Goal: Use online tool/utility: Utilize a website feature to perform a specific function

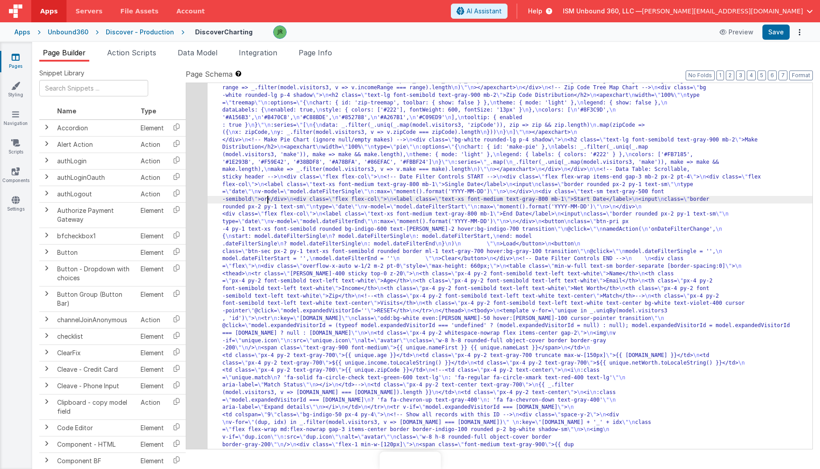
click at [197, 178] on div "6" at bounding box center [196, 255] width 21 height 491
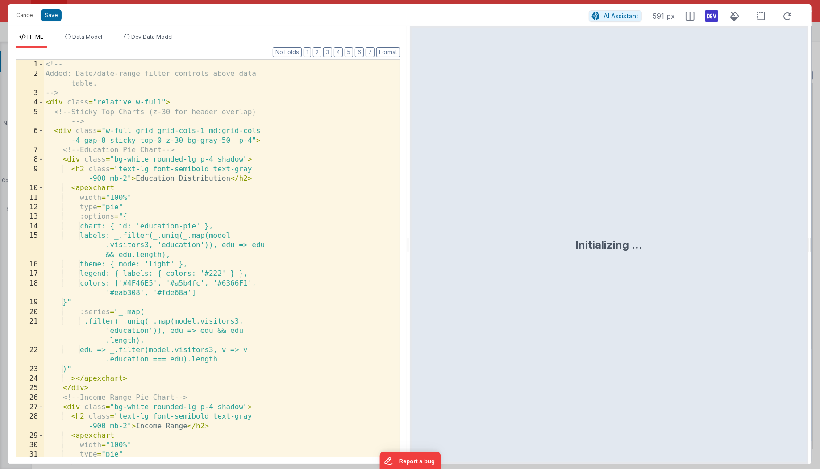
scroll to position [170, 0]
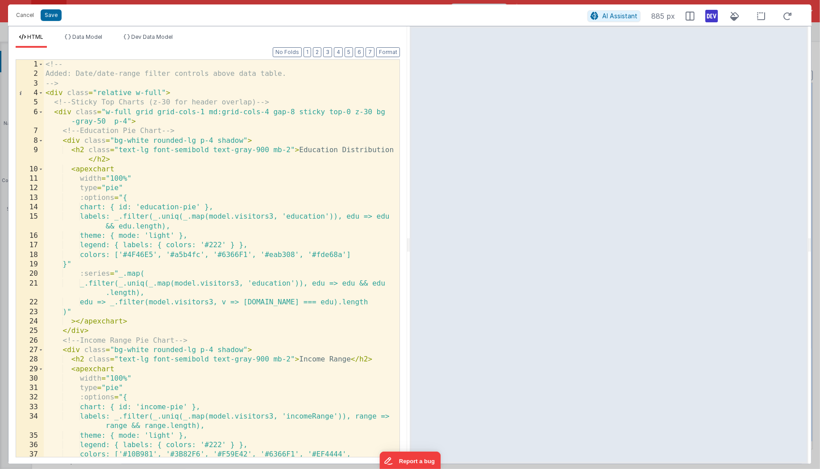
click at [72, 160] on div "<!-- Added: Date/date-range filter controls above data table. --> < div class =…" at bounding box center [222, 273] width 356 height 426
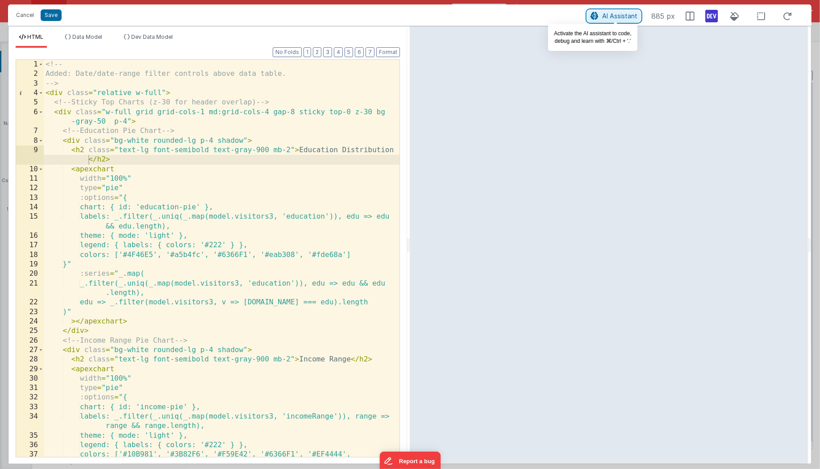
click at [623, 17] on span "AI Assistant" at bounding box center [619, 16] width 35 height 8
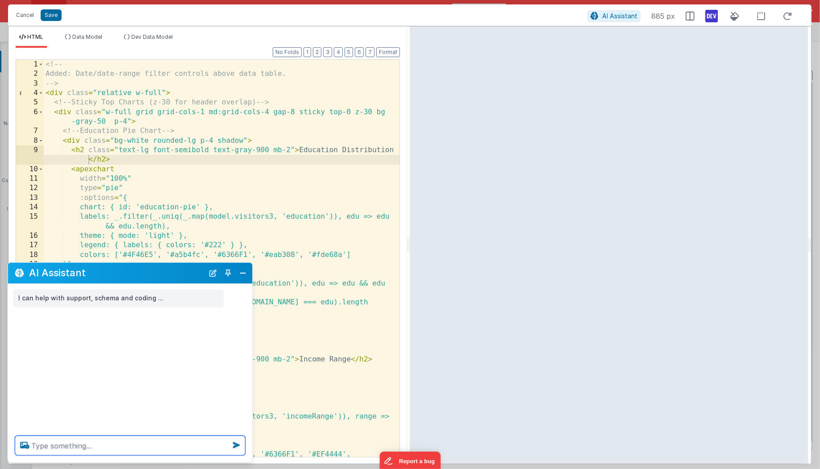
click at [42, 445] on textarea at bounding box center [130, 446] width 230 height 20
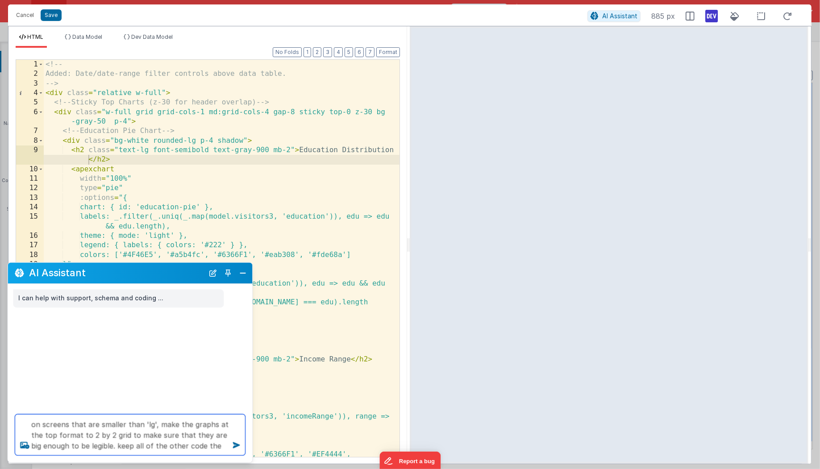
type textarea "on screens that are smaller than 'lg', make the graphs at the top format to 2 b…"
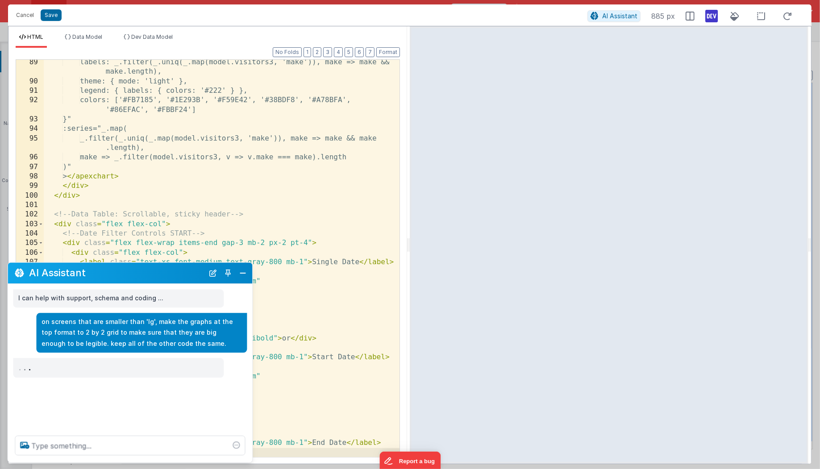
scroll to position [926, 0]
click at [314, 337] on div "labels: _.filter(_.uniq(_.map(model.visitors3, 'make')), make => make && make.l…" at bounding box center [222, 271] width 356 height 426
click at [241, 275] on button "Close" at bounding box center [243, 273] width 12 height 12
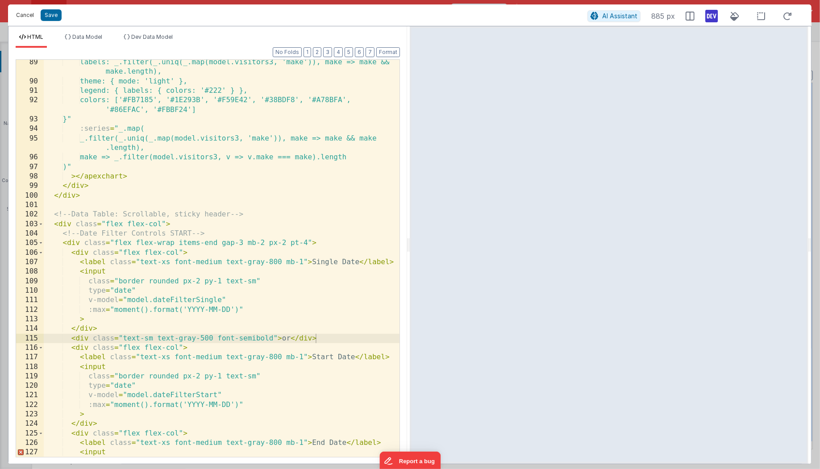
click at [29, 12] on button "Cancel" at bounding box center [25, 15] width 27 height 12
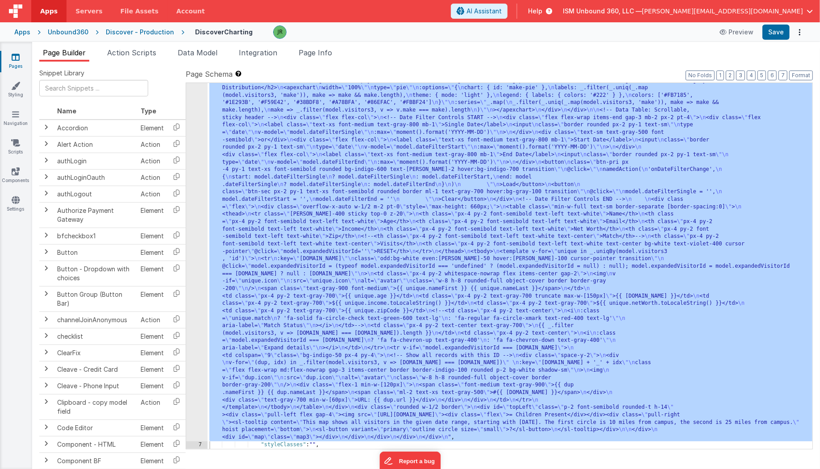
click at [212, 119] on div ""html" : "<!-- \n Added: Date/date-range filter controls above data table. \n -…" at bounding box center [510, 382] width 605 height 865
click at [197, 111] on div "6" at bounding box center [196, 195] width 21 height 491
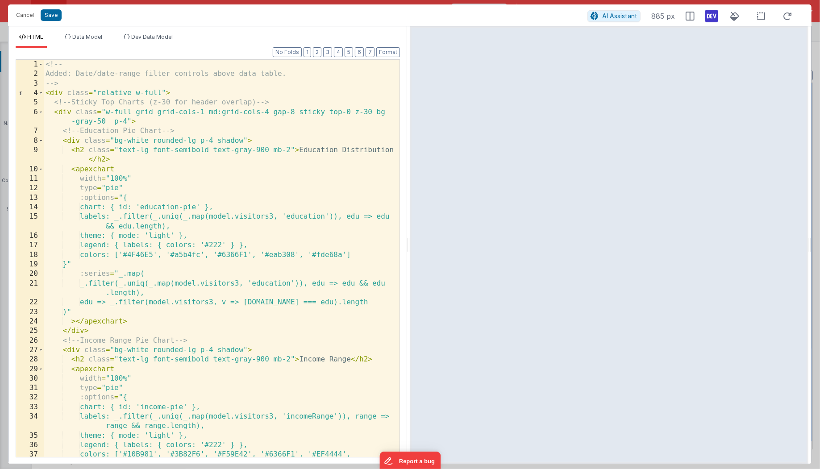
click at [268, 111] on div "<!-- Added: Date/date-range filter controls above data table. --> < div class =…" at bounding box center [222, 273] width 356 height 426
click at [52, 18] on button "Save" at bounding box center [51, 15] width 21 height 12
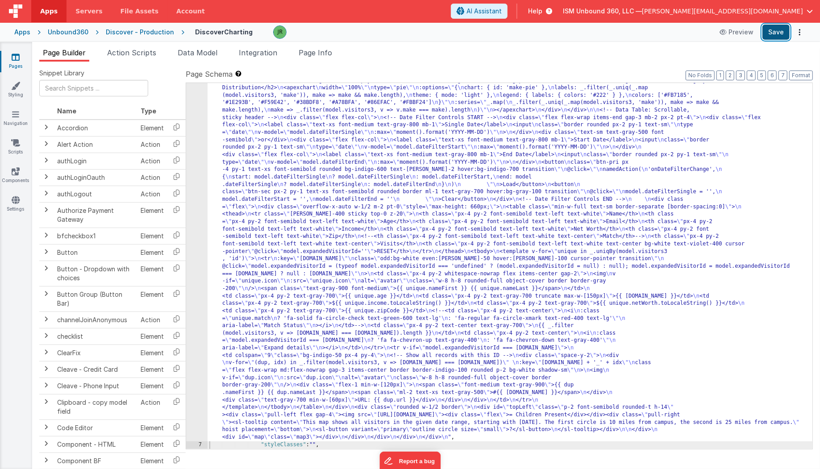
click at [776, 33] on button "Save" at bounding box center [775, 32] width 27 height 15
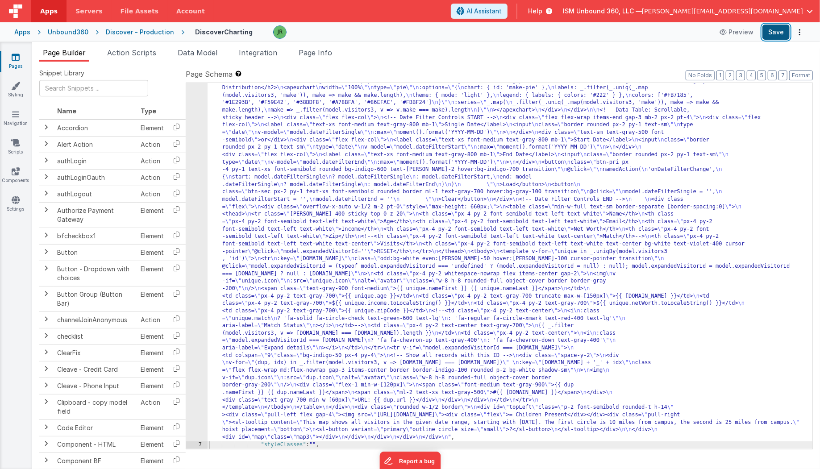
click at [776, 33] on button "Save" at bounding box center [775, 32] width 27 height 15
